Goal: Task Accomplishment & Management: Use online tool/utility

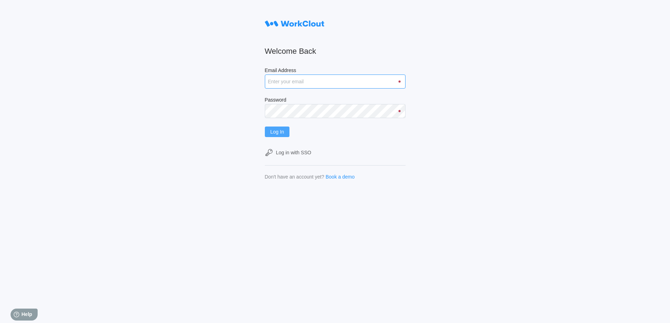
type input "[EMAIL_ADDRESS][DOMAIN_NAME]"
click at [277, 134] on span "Log In" at bounding box center [277, 131] width 14 height 5
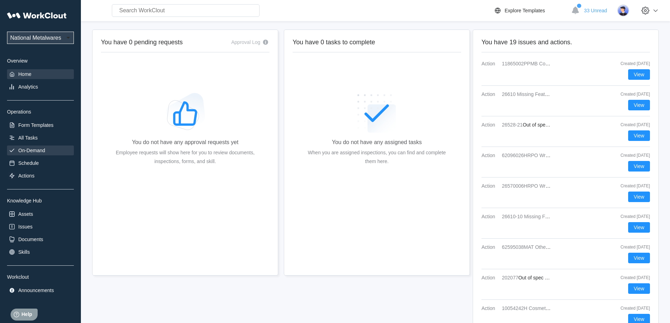
click at [30, 150] on div "On-Demand" at bounding box center [31, 151] width 27 height 6
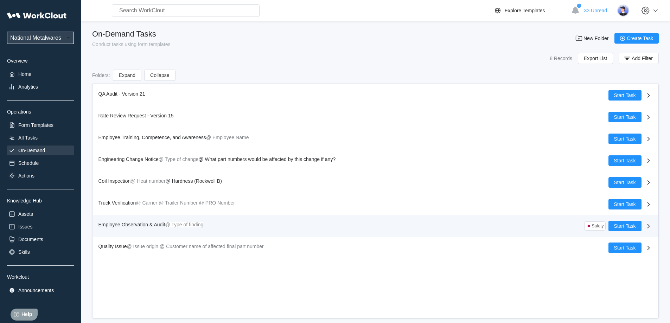
click at [146, 224] on span "Employee Observation & Audit" at bounding box center [131, 225] width 67 height 6
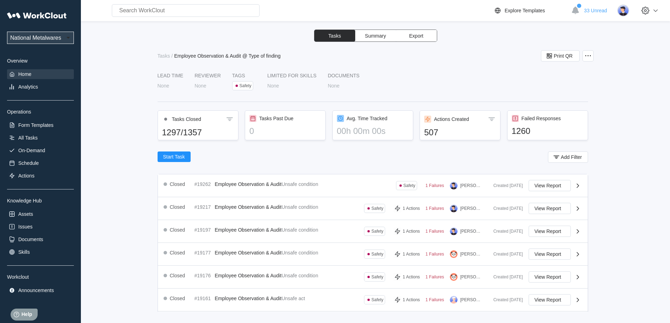
click at [27, 75] on div "Home" at bounding box center [24, 74] width 13 height 6
